Goal: Book appointment/travel/reservation

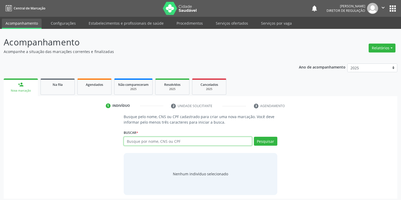
click at [135, 143] on input "text" at bounding box center [188, 141] width 128 height 9
type input "706506313194593"
click at [257, 141] on button "Pesquisar" at bounding box center [265, 141] width 23 height 9
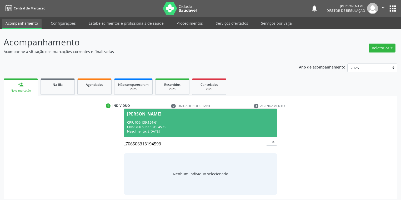
drag, startPoint x: 203, startPoint y: 125, endPoint x: 207, endPoint y: 127, distance: 4.4
click at [204, 125] on div "CNS: 706 5063 1319 4593" at bounding box center [200, 127] width 147 height 4
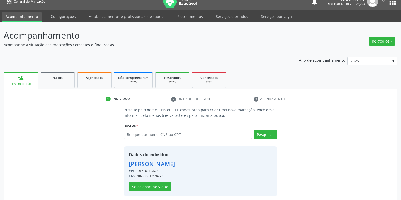
scroll to position [10, 0]
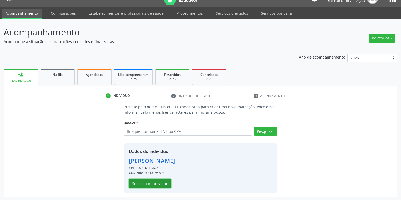
click at [160, 181] on button "Selecionar indivíduo" at bounding box center [150, 183] width 42 height 9
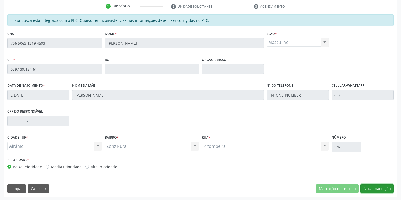
drag, startPoint x: 373, startPoint y: 190, endPoint x: 348, endPoint y: 178, distance: 28.2
click at [373, 190] on button "Nova marcação" at bounding box center [376, 189] width 33 height 9
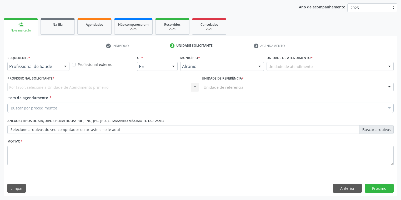
scroll to position [60, 0]
click at [283, 71] on div "Unidade de atendimento * Unidade de atendimento Academia da Saude de Afranio Ac…" at bounding box center [330, 64] width 130 height 21
drag, startPoint x: 276, startPoint y: 67, endPoint x: 276, endPoint y: 82, distance: 15.0
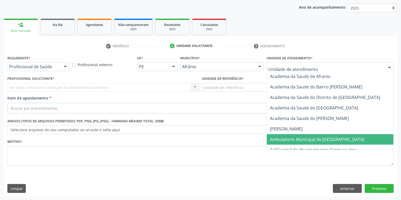
click at [283, 138] on span "Ambulatorio Municipal de [GEOGRAPHIC_DATA]" at bounding box center [317, 140] width 94 height 6
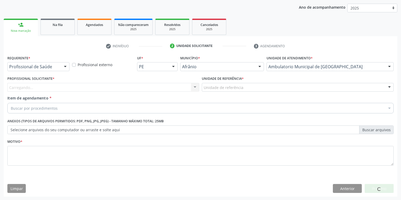
click at [217, 84] on div "Unidade de referência" at bounding box center [298, 87] width 192 height 9
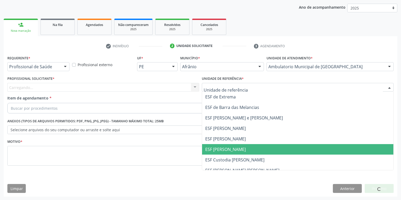
click at [219, 149] on span "ESF [PERSON_NAME]" at bounding box center [225, 150] width 40 height 6
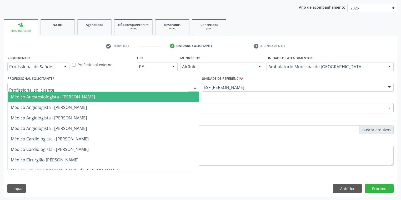
click at [50, 88] on div at bounding box center [103, 87] width 192 height 9
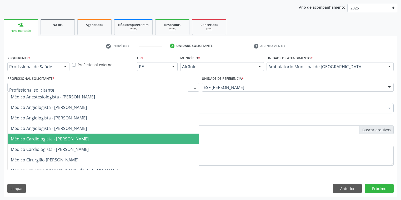
click at [58, 141] on span "Médico Cardiologista - [PERSON_NAME]" at bounding box center [50, 139] width 78 height 6
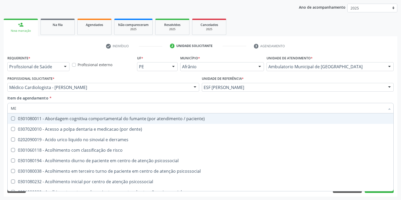
type input "M"
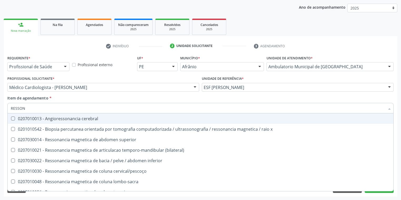
type input "RESSONA"
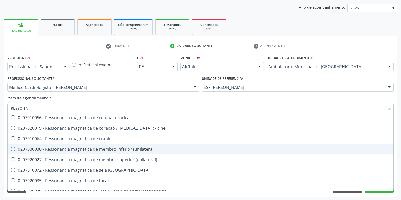
scroll to position [80, 0]
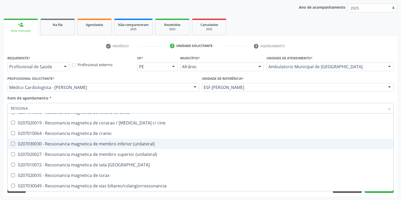
click at [83, 147] on span "0207030030 - Ressonancia magnetica de membro inferior (unilateral)" at bounding box center [200, 144] width 385 height 11
checkbox \(unilateral\) "true"
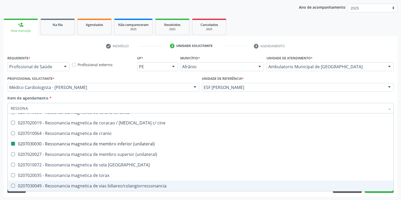
click at [31, 196] on div "Requerente * Profissional de Saúde Profissional de Saúde Paciente Nenhum result…" at bounding box center [200, 125] width 393 height 143
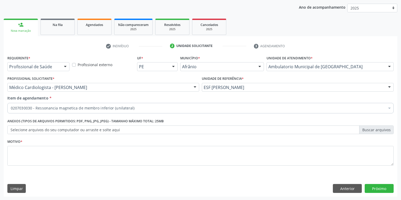
scroll to position [0, 0]
click at [21, 156] on textarea at bounding box center [200, 156] width 386 height 20
type textarea "*"
click at [377, 188] on button "Próximo" at bounding box center [378, 188] width 29 height 9
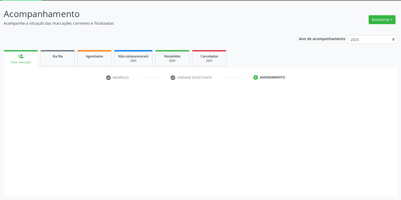
scroll to position [28, 0]
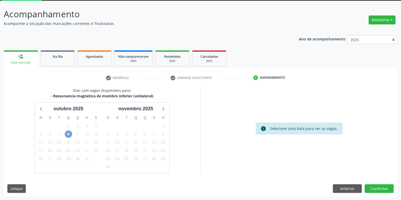
click at [70, 135] on span "8" at bounding box center [68, 134] width 7 height 7
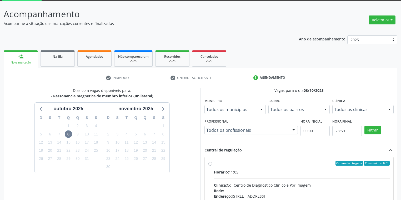
click at [212, 166] on input "Ordem de chegada Consumidos: 0 / 1 Horário: 11:05 Clínica: Cdi Centro de Diagno…" at bounding box center [210, 163] width 4 height 5
radio input "true"
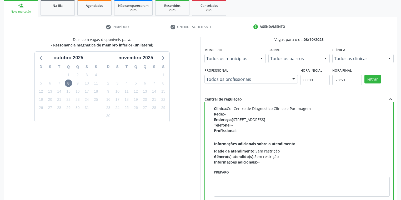
scroll to position [114, 0]
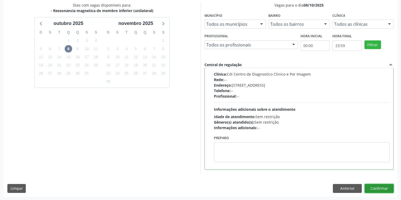
click at [374, 185] on button "Confirmar" at bounding box center [378, 188] width 29 height 9
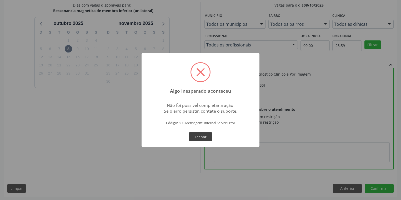
click at [202, 137] on button "Fechar" at bounding box center [200, 137] width 24 height 9
